Goal: Information Seeking & Learning: Learn about a topic

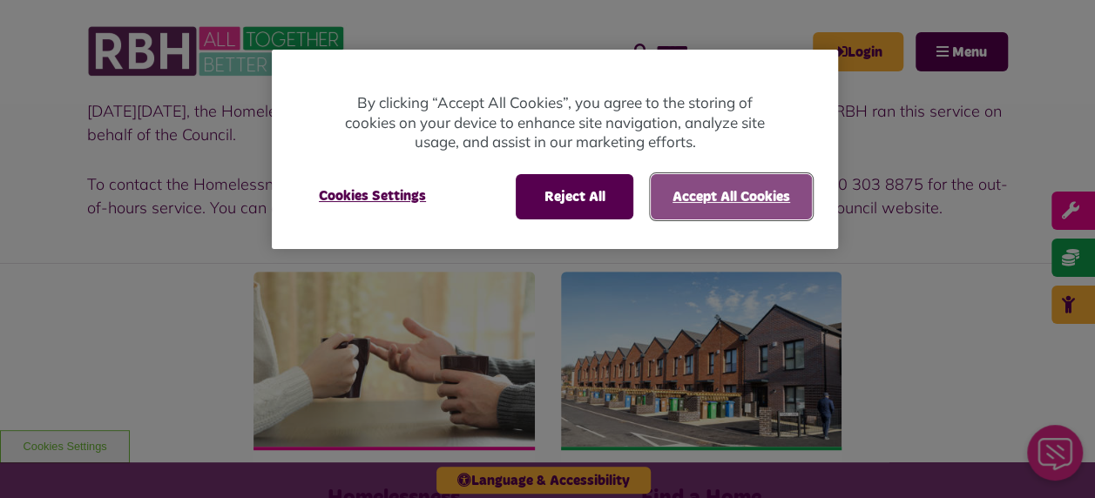
click at [734, 183] on button "Accept All Cookies" at bounding box center [731, 196] width 161 height 45
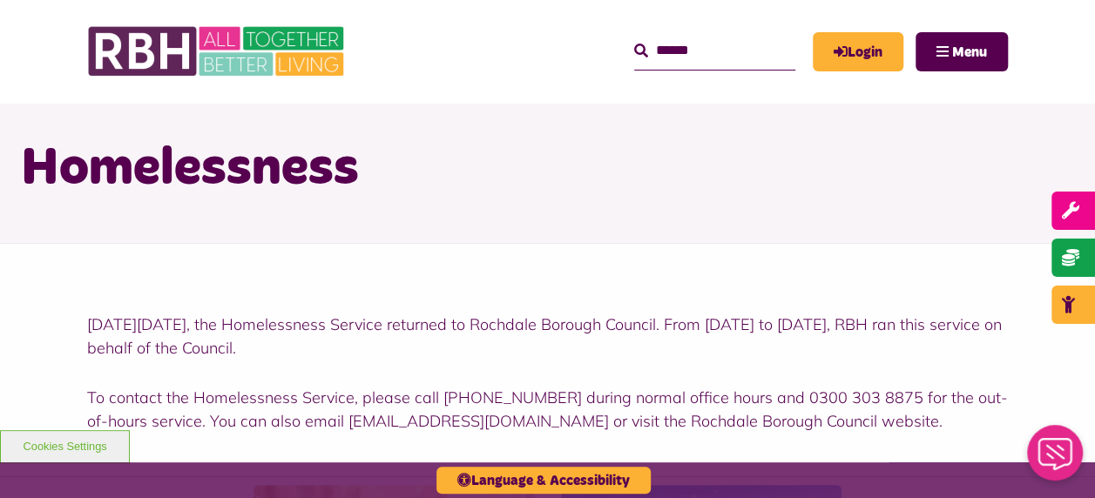
scroll to position [87, 0]
